Goal: Navigation & Orientation: Understand site structure

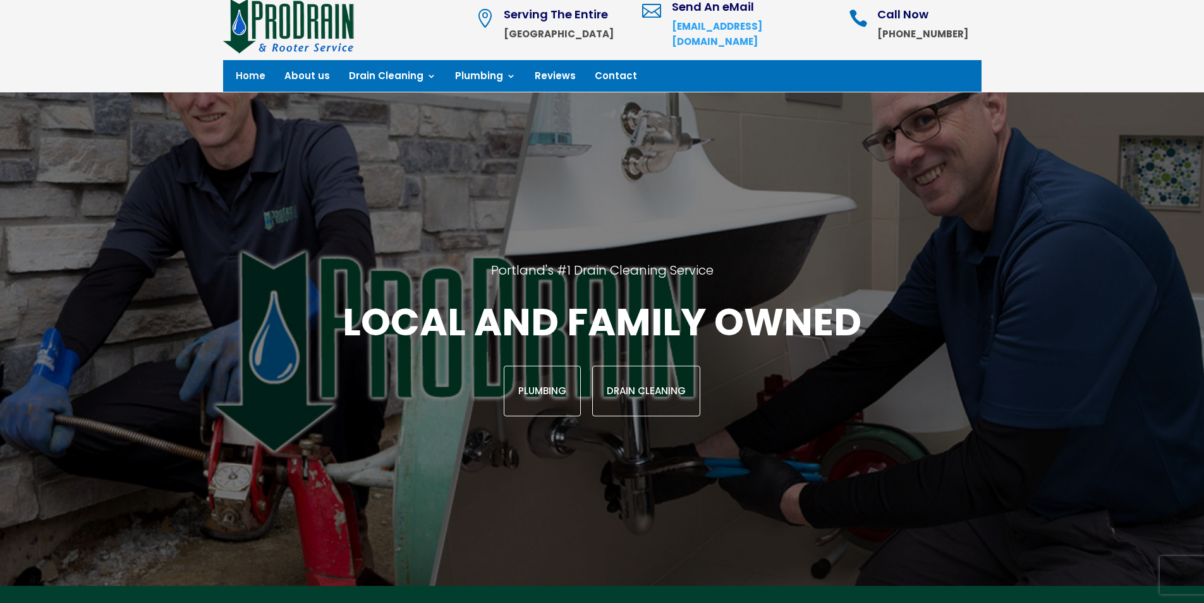
scroll to position [63, 0]
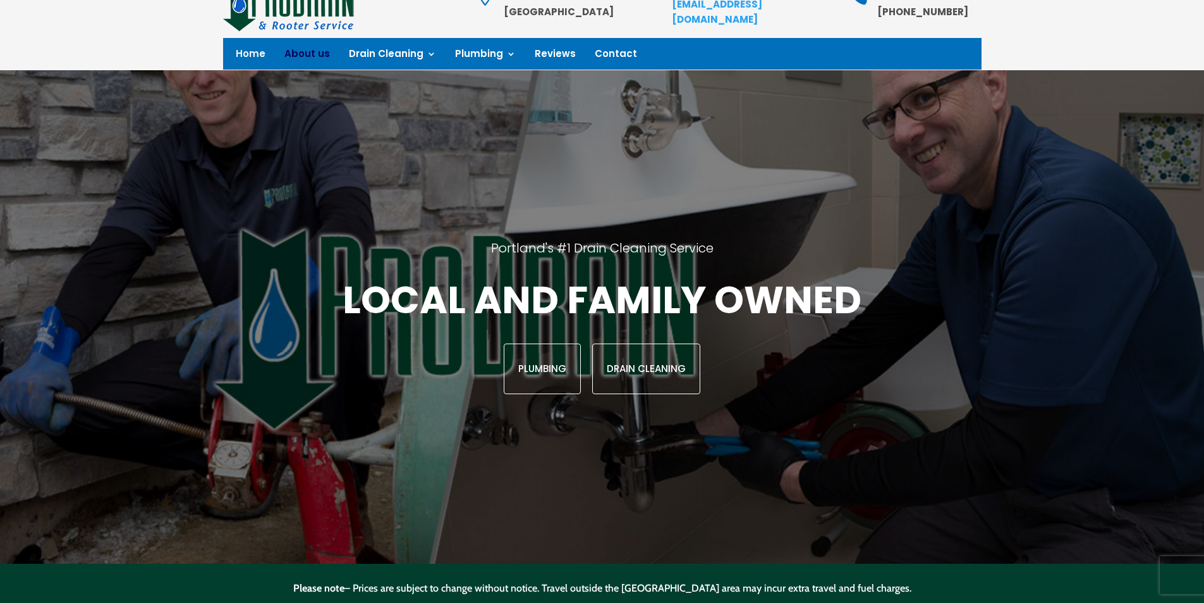
click at [295, 52] on link "About us" at bounding box center [308, 56] width 46 height 14
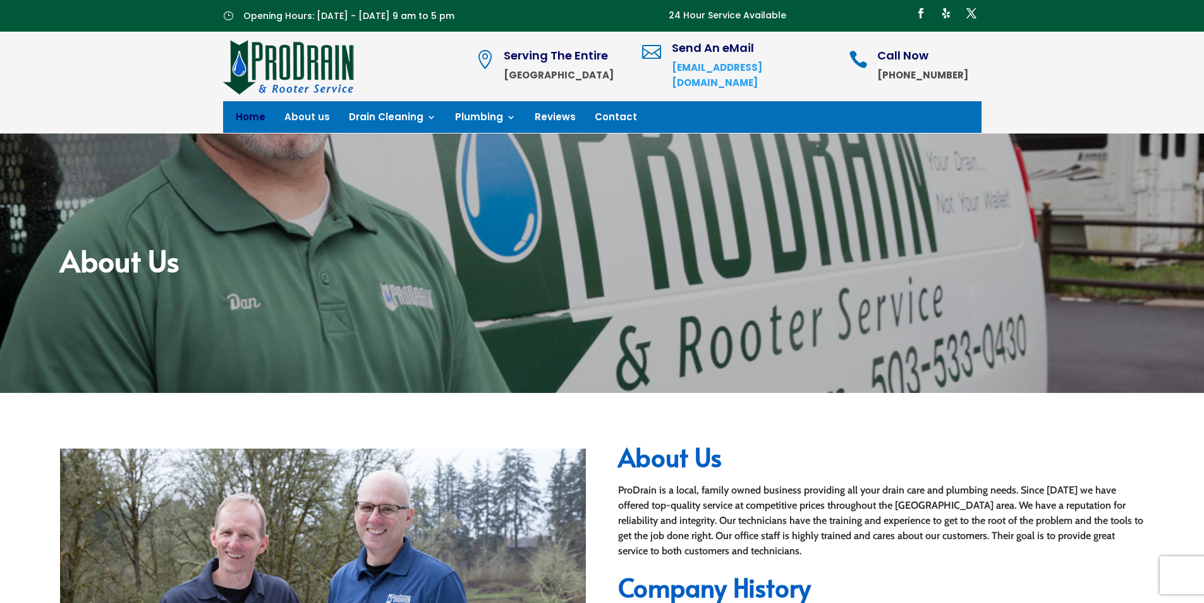
click at [258, 113] on link "Home" at bounding box center [251, 120] width 30 height 14
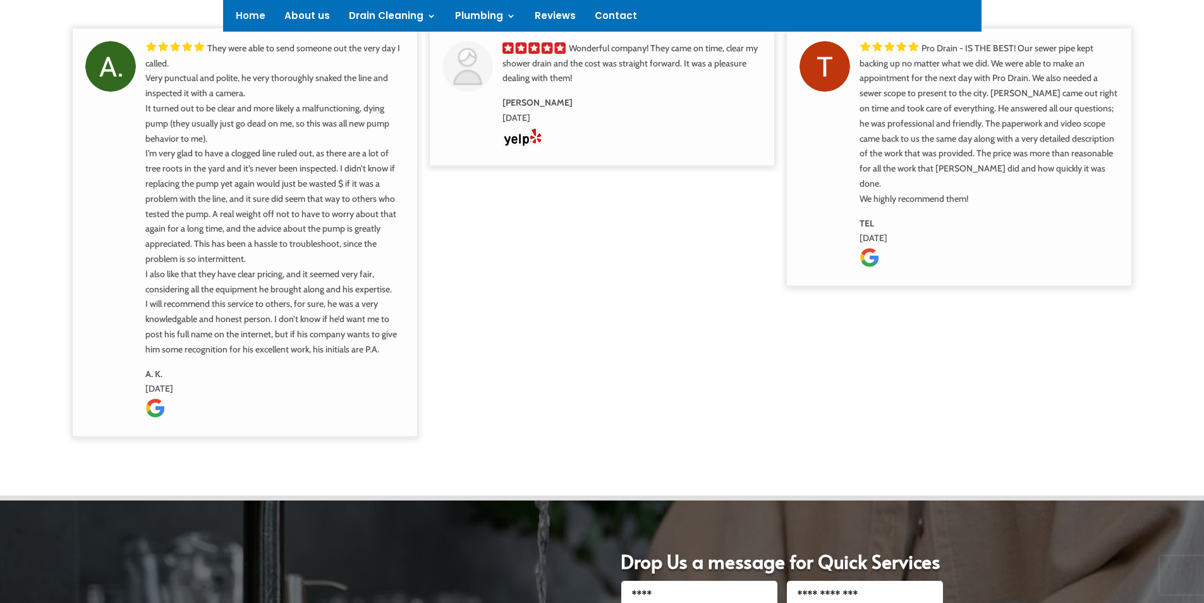
scroll to position [989, 0]
